Goal: Task Accomplishment & Management: Manage account settings

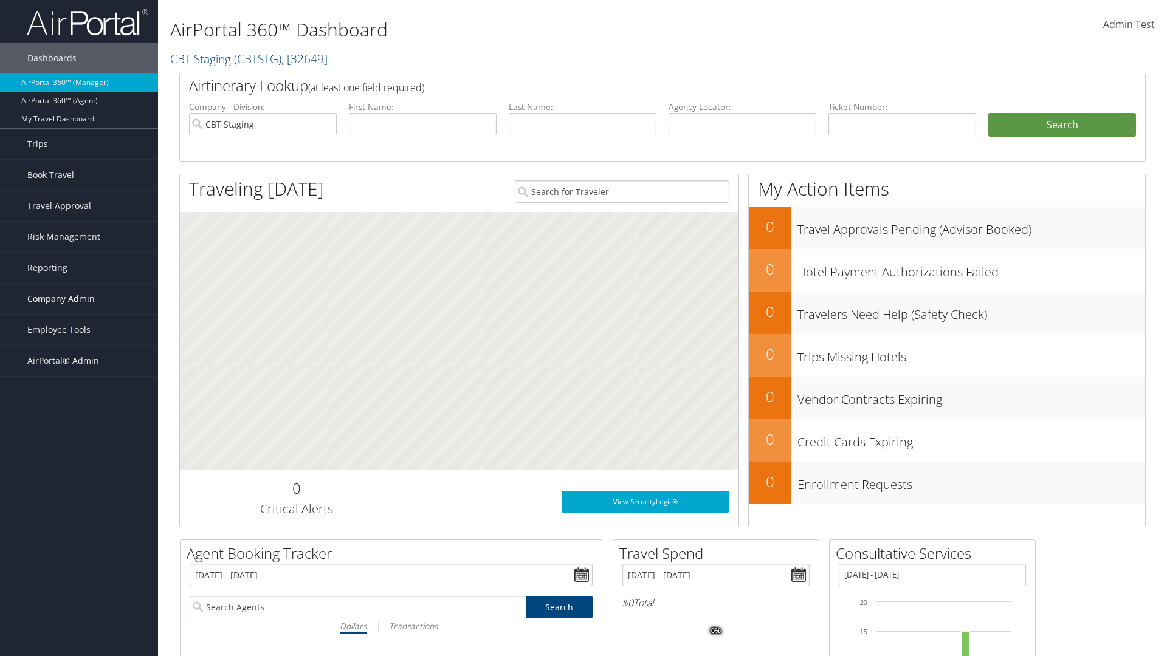
click at [79, 299] on span "Company Admin" at bounding box center [60, 299] width 67 height 30
click at [79, 579] on link "Virtual Pay Settings" at bounding box center [79, 578] width 158 height 18
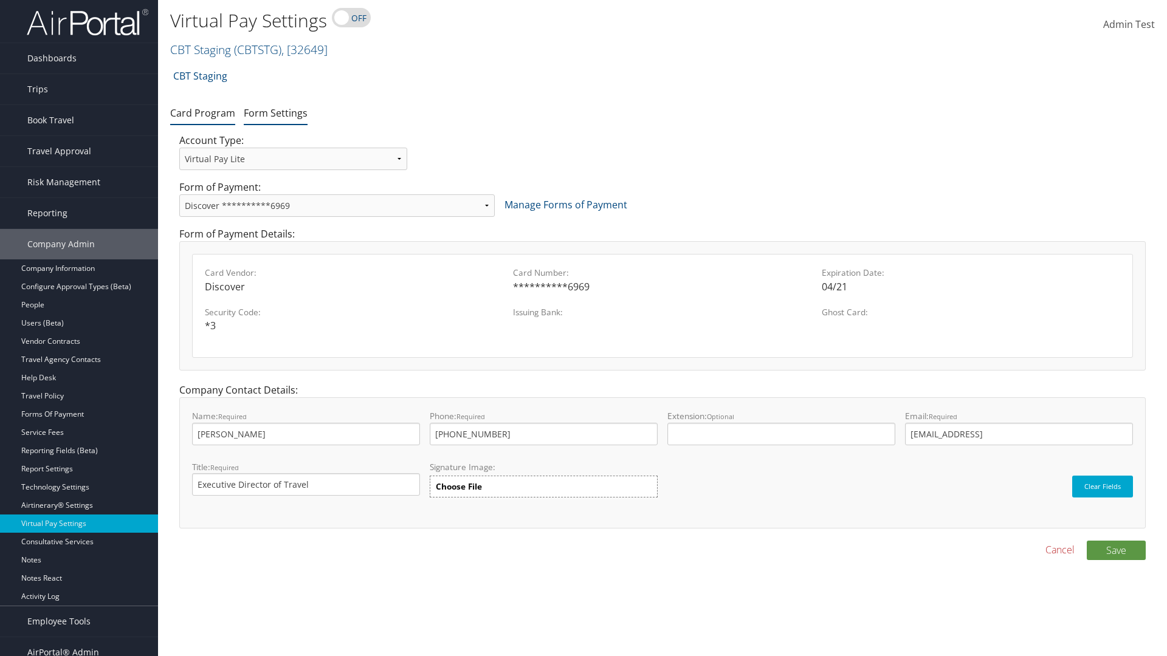
click at [275, 112] on link "Form Settings" at bounding box center [276, 112] width 64 height 13
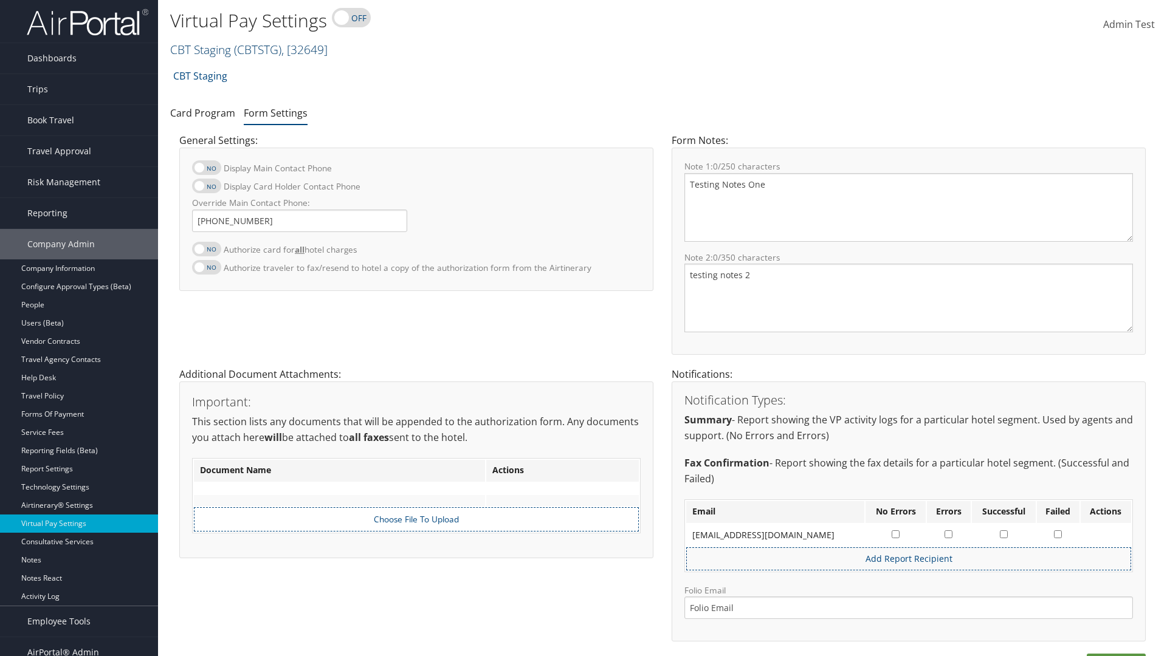
click at [201, 49] on link "CBT Staging ( CBTSTG ) , [ 32649 ]" at bounding box center [248, 49] width 157 height 16
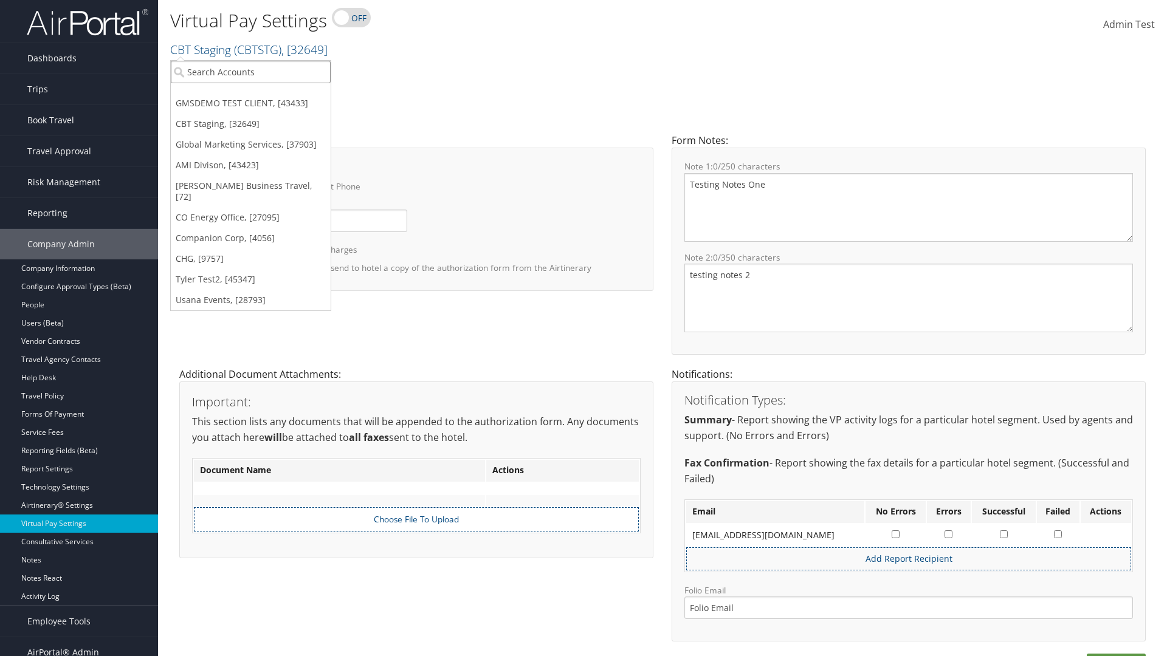
click at [250, 72] on input "search" at bounding box center [251, 72] width 160 height 22
type input "[PERSON_NAME] Business Travel"
click at [267, 94] on div "Christopherson Business Travel (C10001), [72]" at bounding box center [267, 94] width 207 height 11
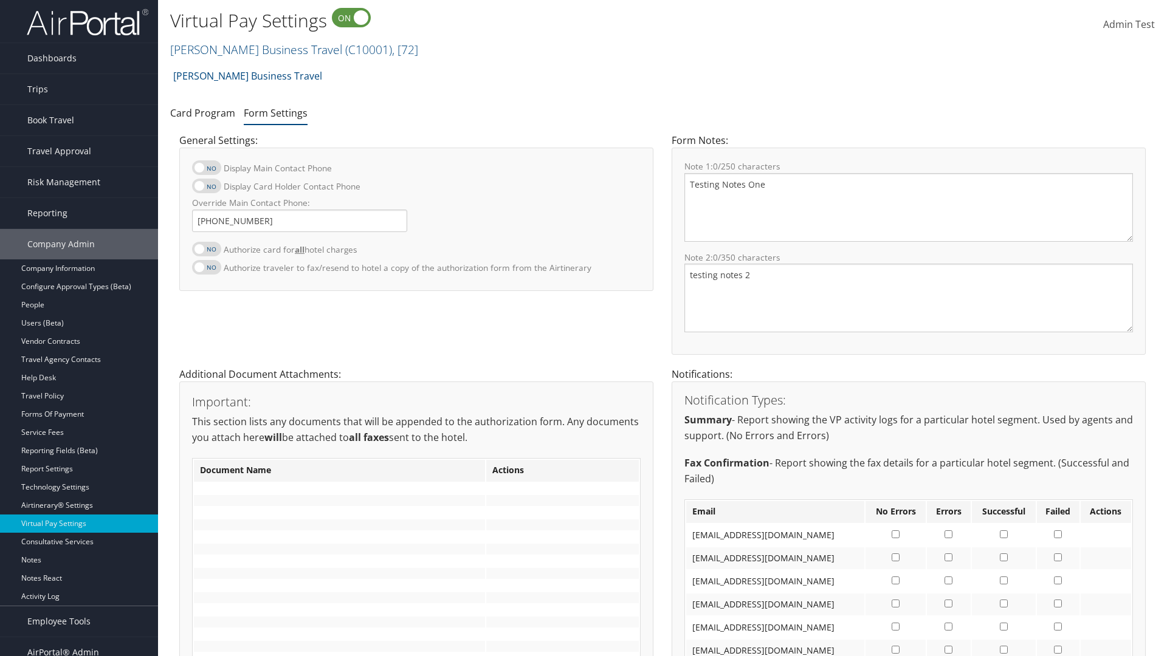
click at [207, 249] on label at bounding box center [206, 249] width 29 height 15
click at [206, 252] on input "Authorize card for all hotel charges" at bounding box center [202, 256] width 8 height 8
checkbox input "true"
click at [207, 186] on label at bounding box center [206, 186] width 29 height 15
click at [206, 188] on input "Display Card Holder Contact Phone" at bounding box center [202, 192] width 8 height 8
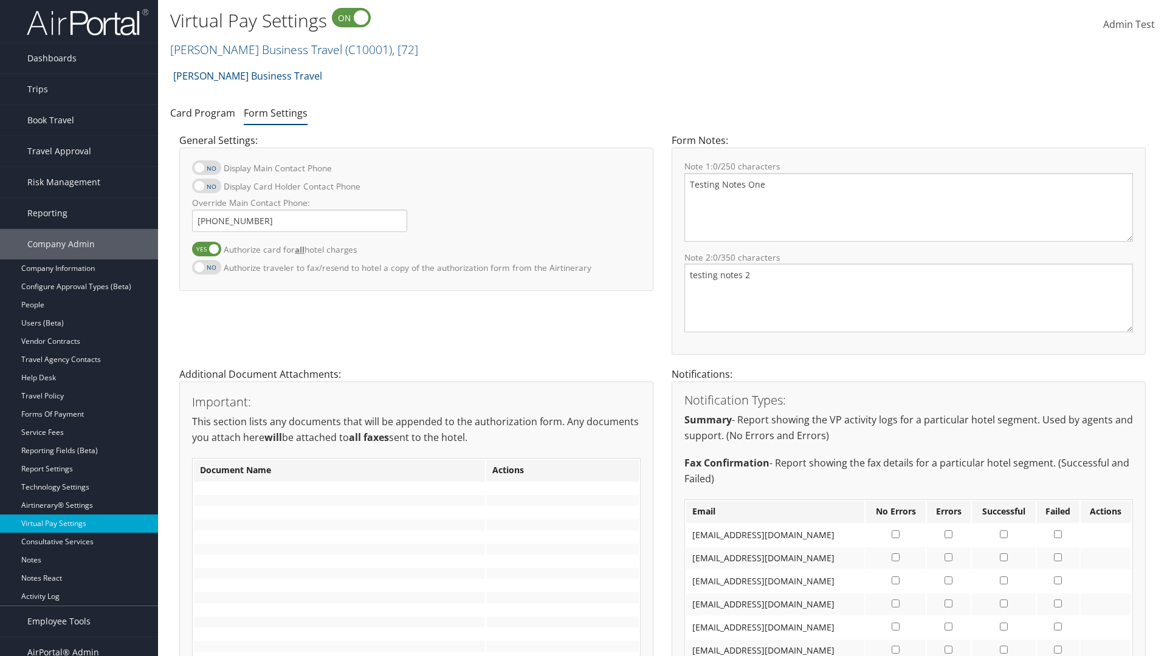
checkbox input "true"
click at [207, 168] on label at bounding box center [206, 167] width 29 height 15
click at [206, 170] on input "Display Main Contact Phone" at bounding box center [202, 174] width 8 height 8
checkbox input "true"
click at [207, 267] on label at bounding box center [206, 267] width 29 height 15
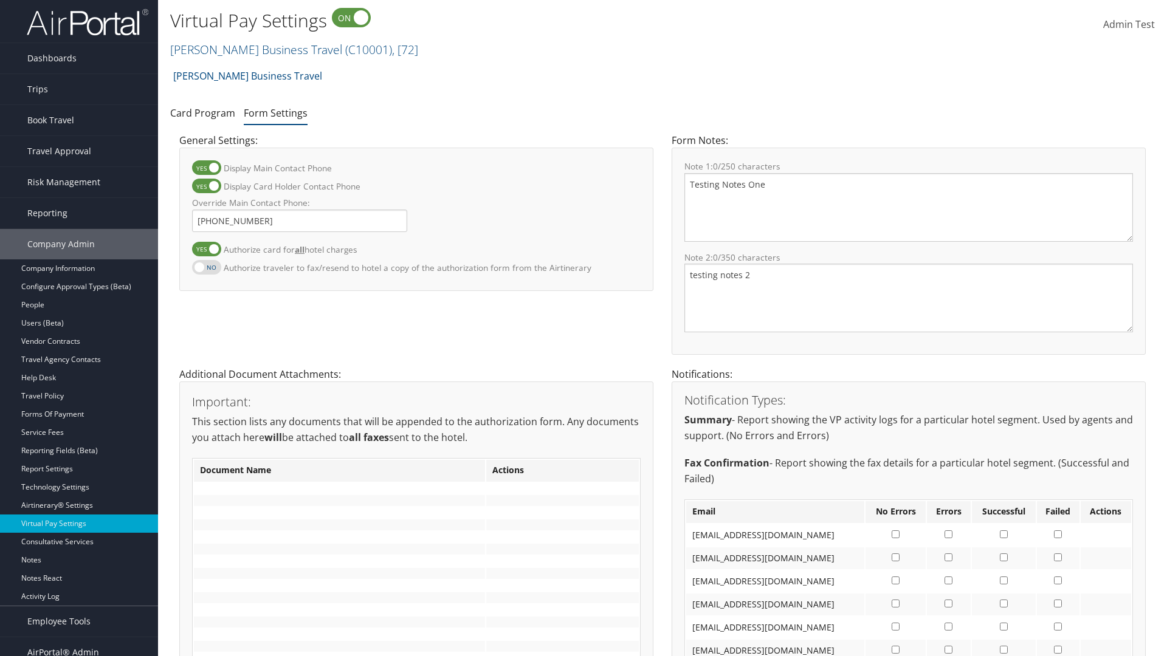
click at [206, 270] on input "Authorize traveler to fax/resend to hotel a copy of the authorization form from…" at bounding box center [202, 274] width 8 height 8
checkbox input "true"
click at [207, 249] on label at bounding box center [206, 249] width 29 height 15
click at [206, 252] on input "Authorize card for all hotel charges" at bounding box center [202, 256] width 8 height 8
checkbox input "false"
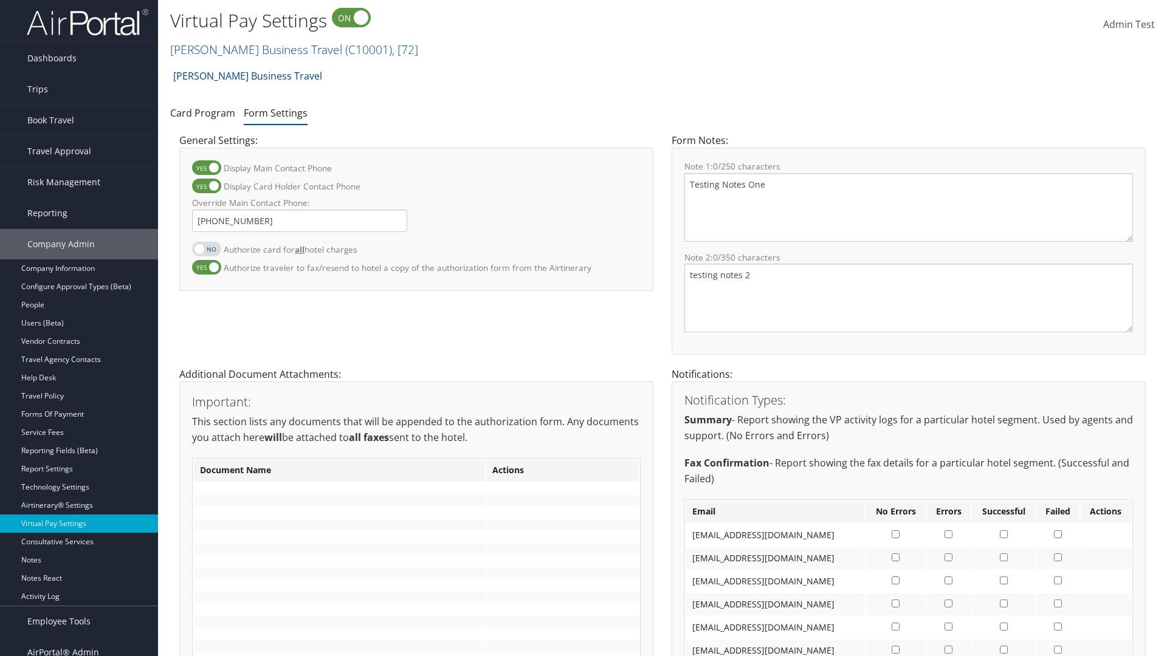
click at [207, 186] on label at bounding box center [206, 186] width 29 height 15
click at [206, 188] on input "Display Card Holder Contact Phone" at bounding box center [202, 192] width 8 height 8
checkbox input "false"
click at [207, 168] on label at bounding box center [206, 167] width 29 height 15
click at [206, 170] on input "Display Main Contact Phone" at bounding box center [202, 174] width 8 height 8
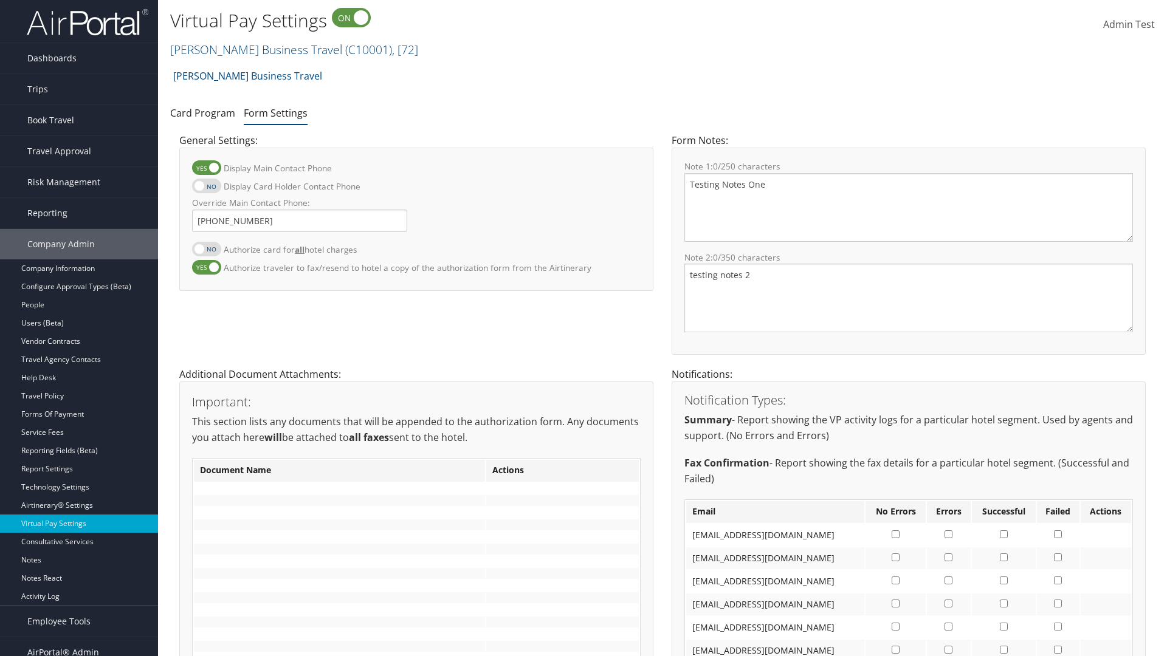
checkbox input "false"
click at [207, 267] on label at bounding box center [206, 267] width 29 height 15
click at [206, 270] on input "Authorize traveler to fax/resend to hotel a copy of the authorization form from…" at bounding box center [202, 274] width 8 height 8
checkbox input "false"
click at [300, 221] on input "Override Main Contact Phone:" at bounding box center [299, 221] width 215 height 22
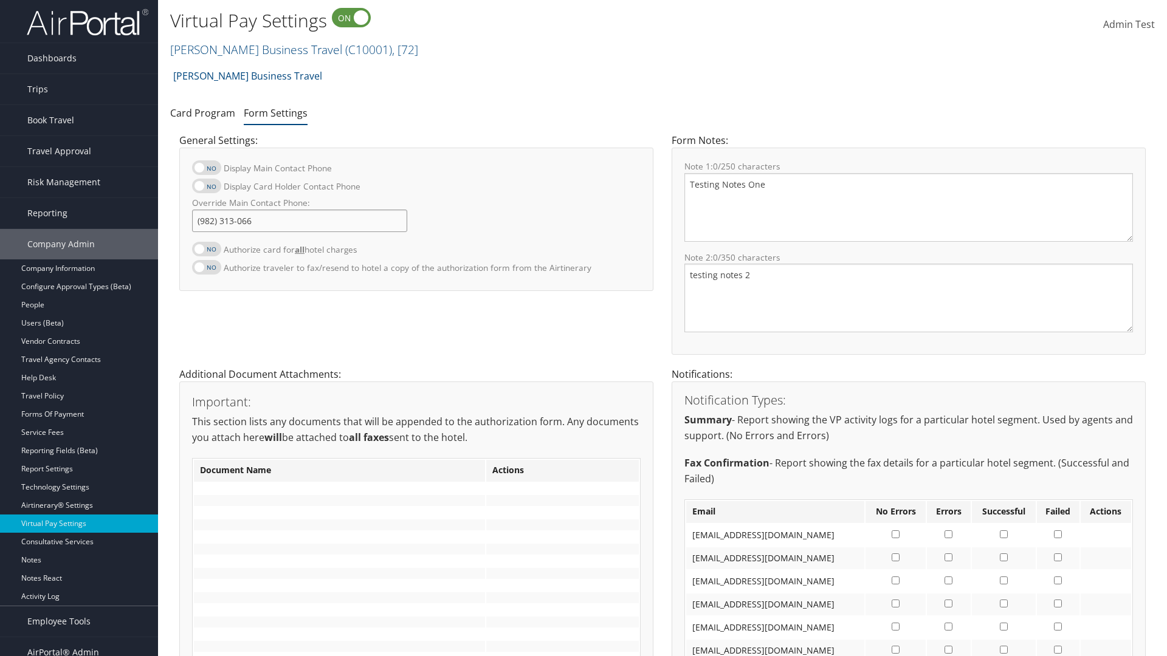
type input "[PHONE_NUMBER]"
click at [909, 207] on textarea "Testing Notes One" at bounding box center [908, 207] width 449 height 69
type textarea "Testing Notes One"
click at [909, 298] on textarea "testing notes 2" at bounding box center [908, 298] width 449 height 69
type textarea "testing notes 2"
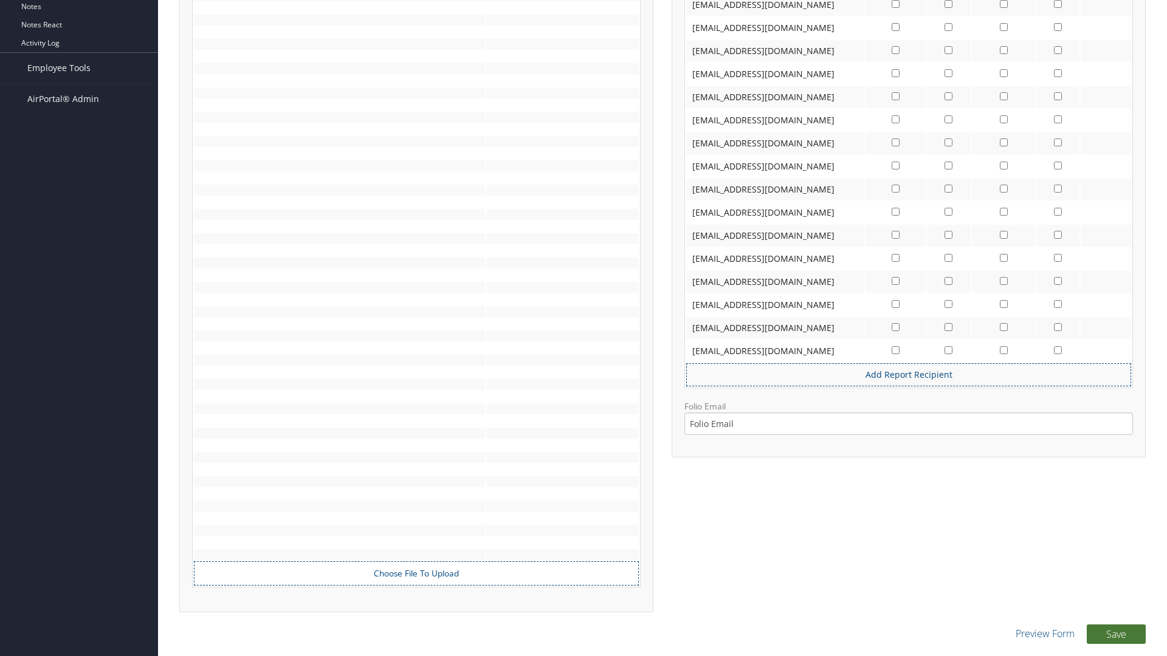
click at [1116, 634] on button "Save" at bounding box center [1116, 634] width 59 height 19
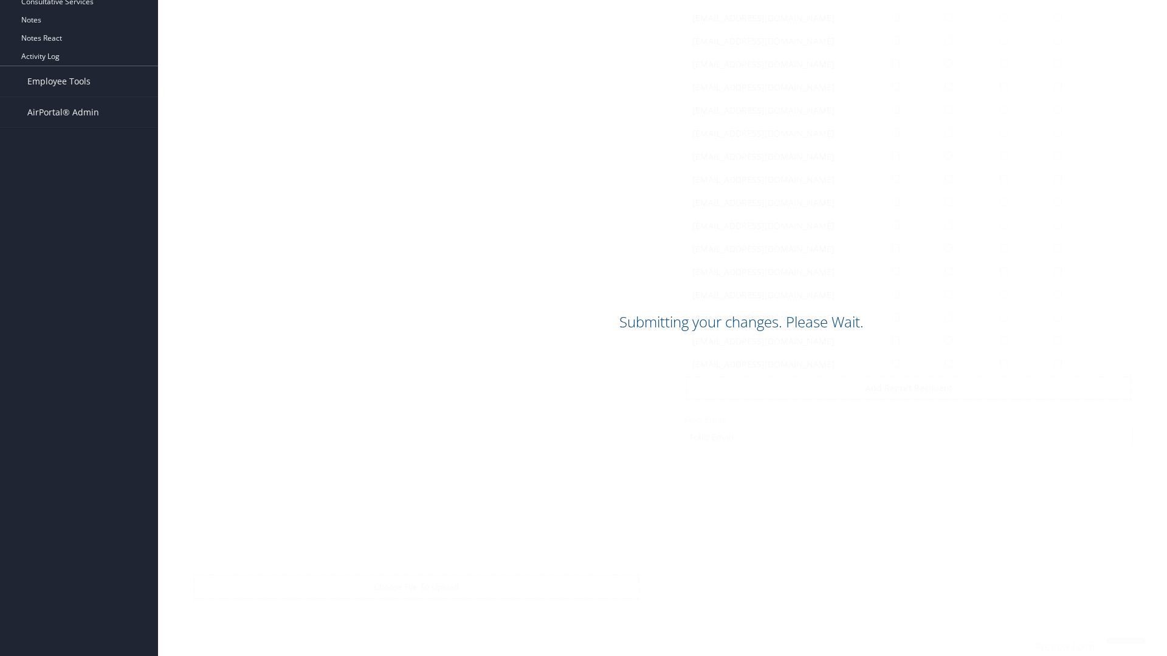
scroll to position [540, 0]
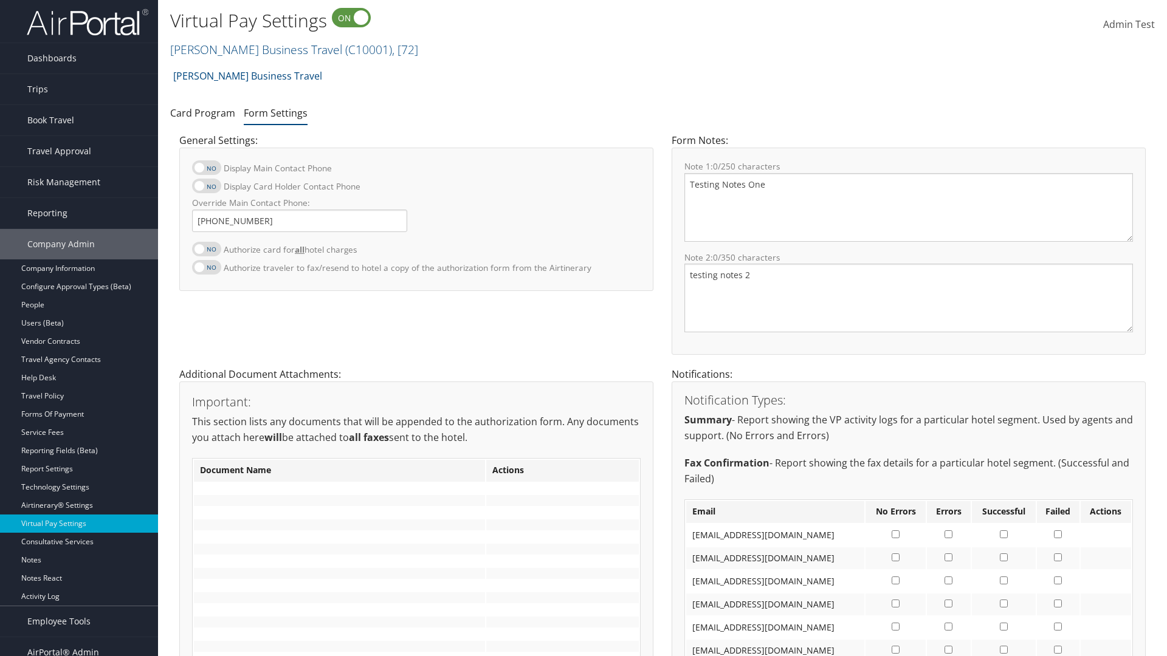
scroll to position [540, 0]
